Goal: Find specific page/section: Find specific page/section

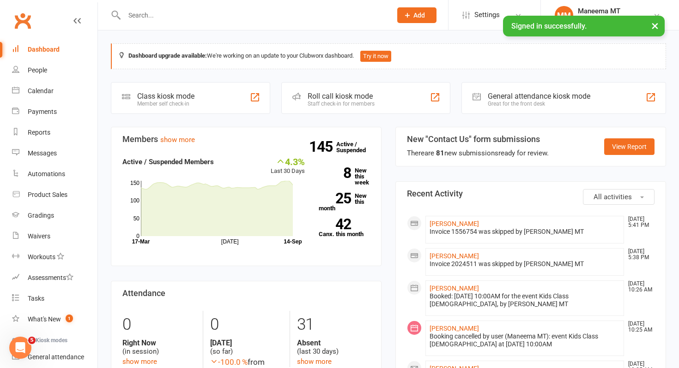
click at [230, 24] on div at bounding box center [248, 15] width 274 height 30
click at [227, 15] on input "text" at bounding box center [253, 15] width 264 height 13
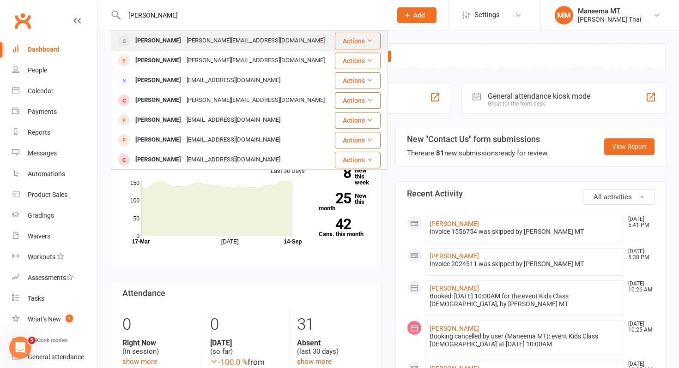
type input "[PERSON_NAME]"
click at [150, 42] on div "[PERSON_NAME]" at bounding box center [158, 40] width 51 height 13
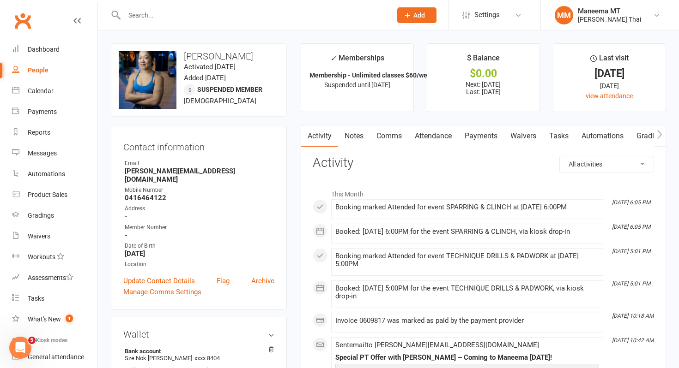
click at [474, 136] on link "Payments" at bounding box center [481, 136] width 46 height 21
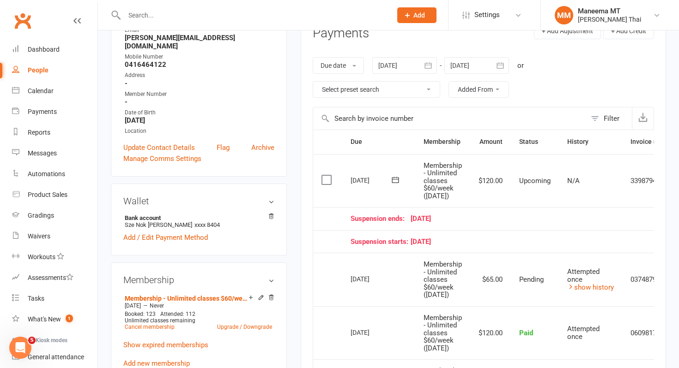
scroll to position [139, 0]
